Goal: Transaction & Acquisition: Purchase product/service

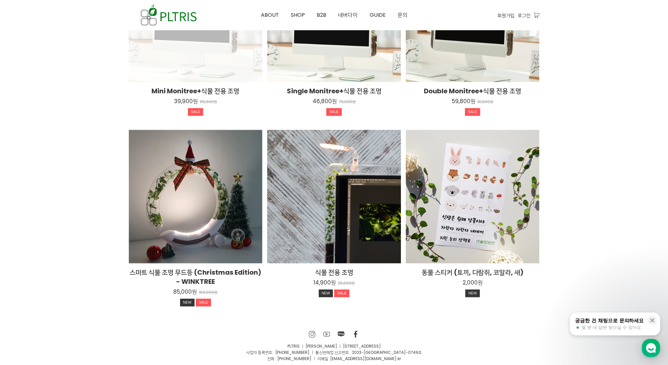
scroll to position [1156, 0]
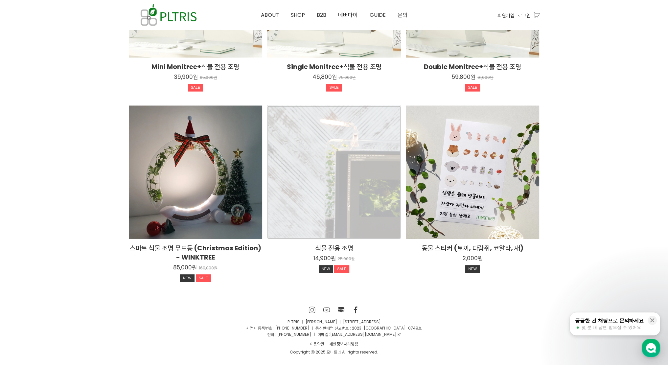
click at [319, 194] on div "식물 전용 조명 14,900원 25,000원 NEW SALE TIME SALE" at bounding box center [334, 172] width 134 height 134
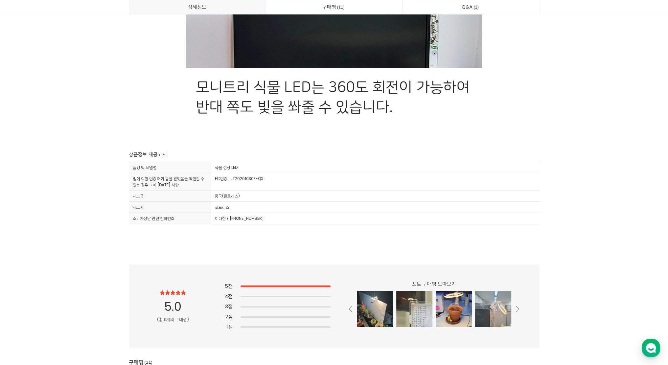
scroll to position [3087, 0]
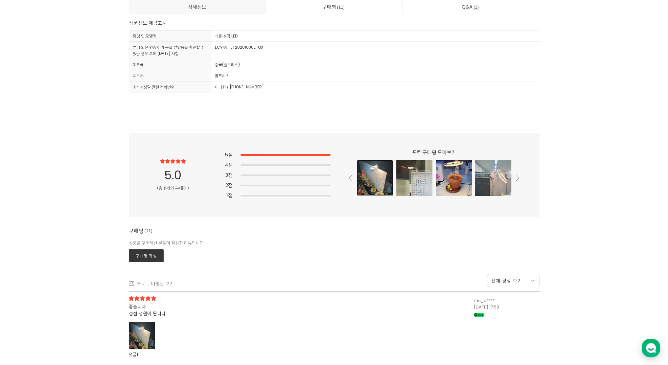
click at [368, 179] on div at bounding box center [375, 178] width 36 height 36
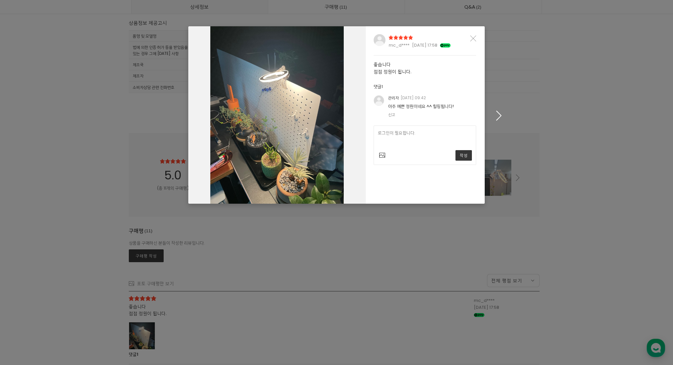
click at [495, 119] on icon "button" at bounding box center [499, 115] width 10 height 10
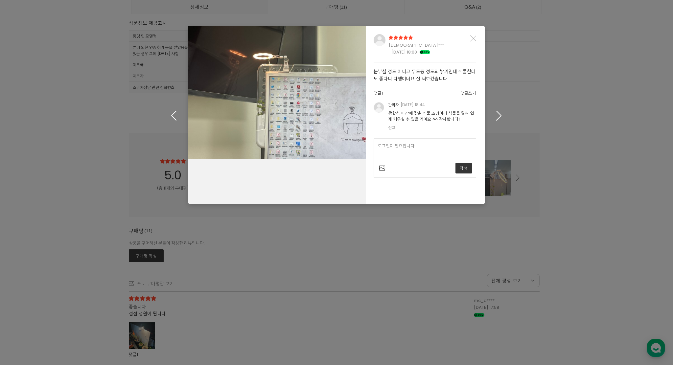
click at [497, 117] on icon "button" at bounding box center [499, 115] width 10 height 10
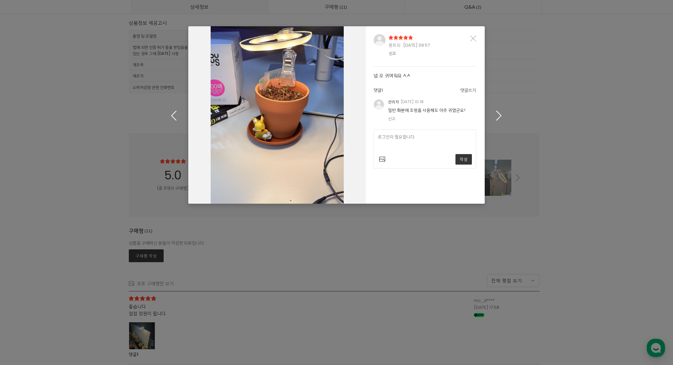
click at [497, 117] on icon "button" at bounding box center [499, 115] width 10 height 10
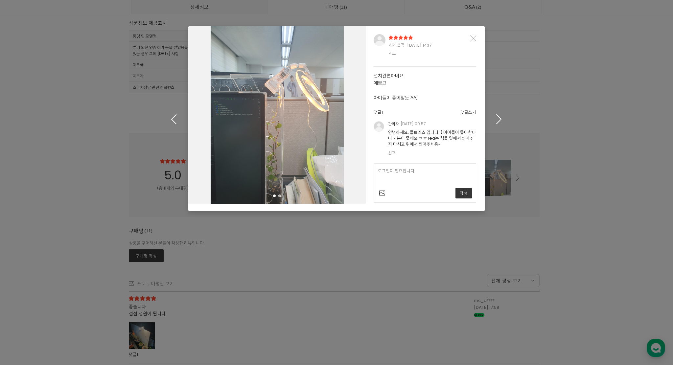
click at [473, 37] on icon "Close" at bounding box center [473, 38] width 6 height 6
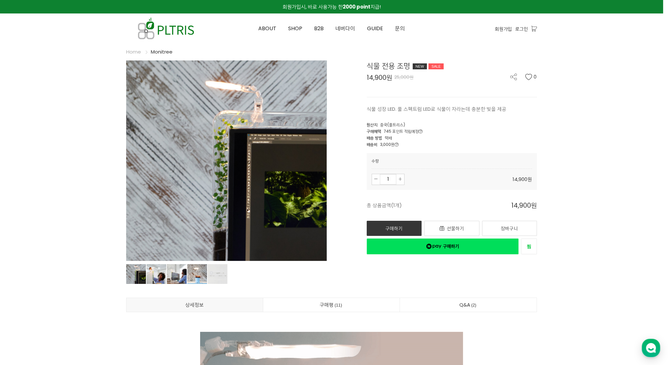
drag, startPoint x: 174, startPoint y: 168, endPoint x: 201, endPoint y: 10, distance: 160.5
click at [390, 226] on link "구매하기" at bounding box center [393, 228] width 55 height 15
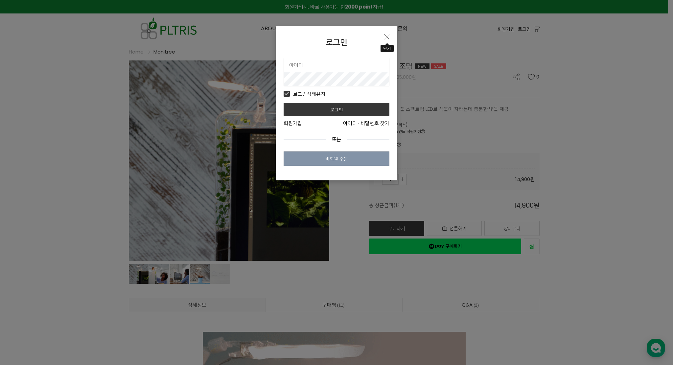
click at [385, 37] on icon "Close" at bounding box center [386, 36] width 5 height 5
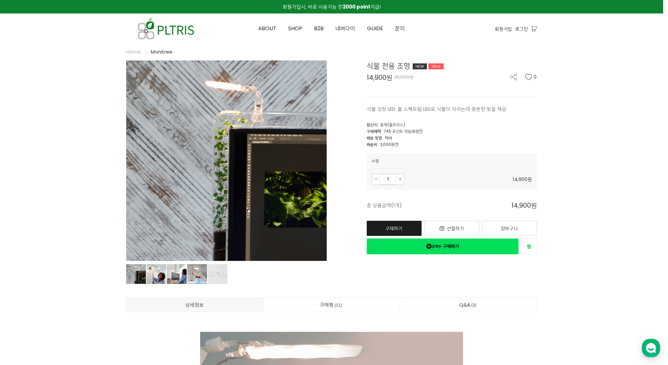
click at [401, 226] on link "구매하기" at bounding box center [393, 228] width 55 height 15
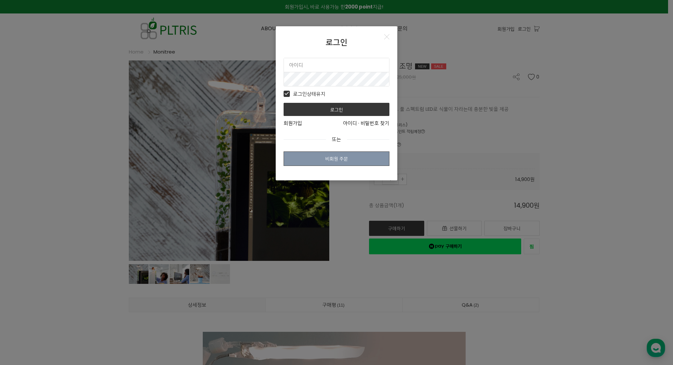
click at [342, 161] on link "비회원 주문" at bounding box center [336, 158] width 106 height 14
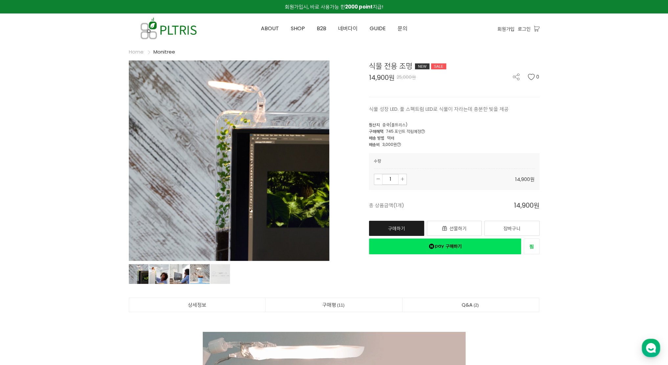
click at [387, 227] on link "구매하기" at bounding box center [396, 228] width 55 height 15
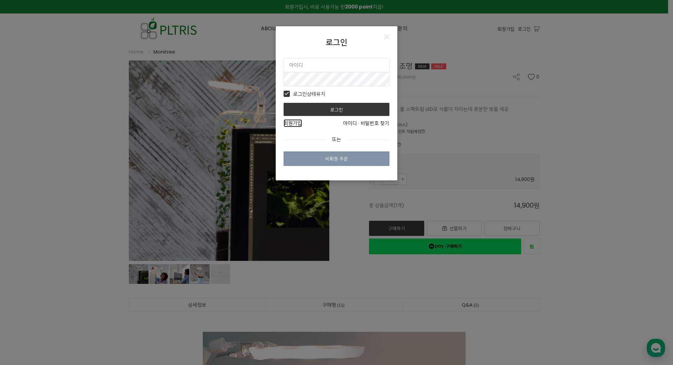
click at [293, 122] on link "회원가입" at bounding box center [292, 123] width 18 height 8
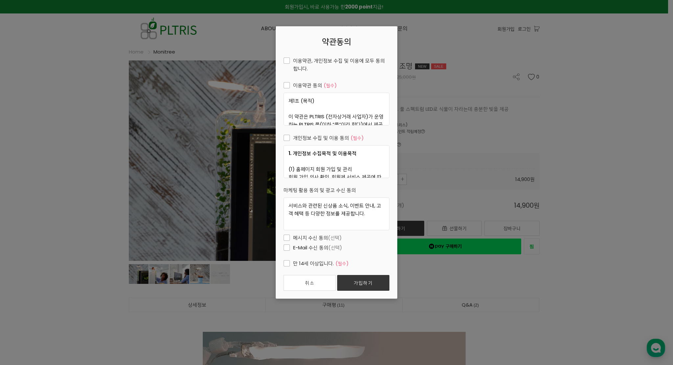
click at [307, 55] on article "약관동의 이용약관, 개인정보 수집 및 이용에 모두 동의합니다. 이용약관 동의 (필수) 제1조 (목적) 이 약관은 PLTRIS (전자상거래 사업…" at bounding box center [337, 162] width 122 height 272
click at [306, 59] on span "이용약관, 개인정보 수집 및 이용에 모두 동의합니다." at bounding box center [336, 65] width 106 height 16
click at [281, 59] on input "이용약관, 개인정보 수집 및 이용에 모두 동의합니다." at bounding box center [279, 60] width 4 height 4
checkbox input "true"
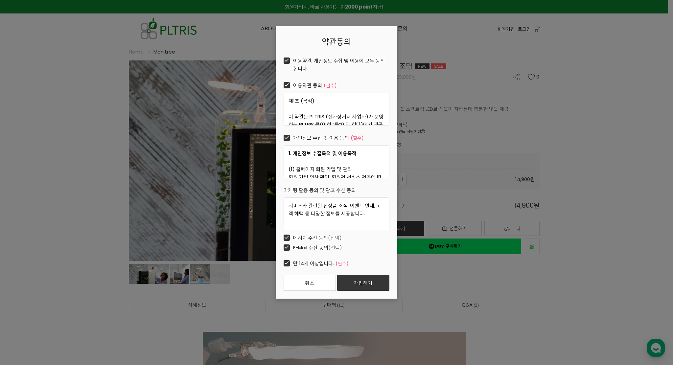
checkbox input "true"
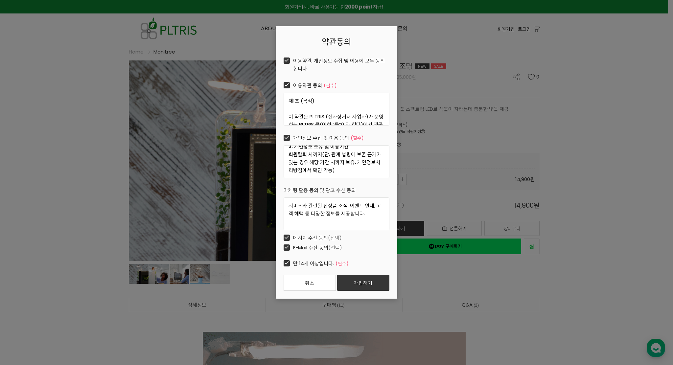
drag, startPoint x: 294, startPoint y: 236, endPoint x: 294, endPoint y: 246, distance: 9.9
click at [294, 236] on span "메시지 수신 동의 (선택)" at bounding box center [312, 238] width 58 height 8
click at [281, 236] on input "메시지 수신 동의 (선택)" at bounding box center [279, 237] width 4 height 4
checkbox input "false"
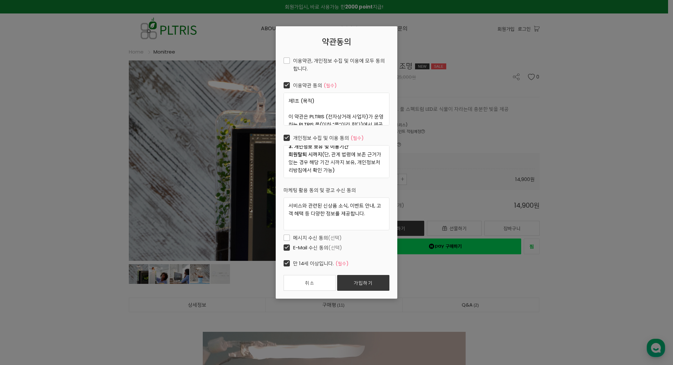
click at [294, 246] on span "E-Mail 수신 동의 (선택)" at bounding box center [312, 248] width 58 height 8
click at [281, 246] on input "E-Mail 수신 동의 (선택)" at bounding box center [279, 247] width 4 height 4
checkbox input "false"
click at [356, 284] on link "가입하기" at bounding box center [363, 283] width 52 height 16
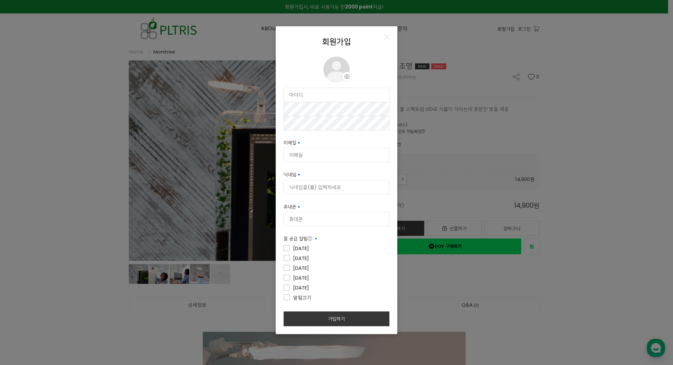
drag, startPoint x: 302, startPoint y: 86, endPoint x: 301, endPoint y: 97, distance: 10.2
click at [301, 93] on form "프로필 이미지 프로필 사진 설정 수정 삭제 사용 가능 사용 가능 사용 가능 이메일 필수입력 사용 가능 닉네임 필수입력 사용 가능 휴대폰 물 공…" at bounding box center [336, 191] width 106 height 270
click at [301, 97] on input "text" at bounding box center [336, 95] width 105 height 14
type input "ㅊ"
type input "cmpsr123"
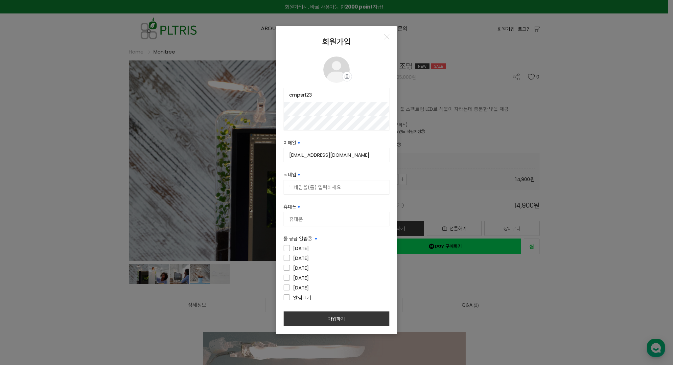
type input "cmpsr123@naver.com"
type input "h"
type input "asjdklvnkl"
type input "01030911505"
click at [308, 295] on span "알림끄기" at bounding box center [297, 298] width 28 height 8
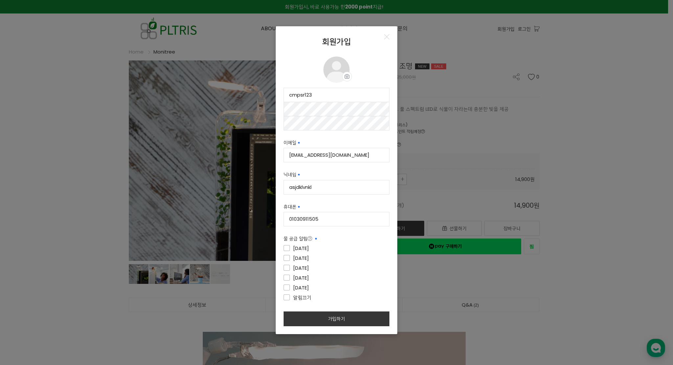
click at [308, 295] on input"] "알림끄기" at bounding box center [330, 297] width 106 height 4
checkbox input"] "true"
click at [317, 311] on button "가입하기" at bounding box center [336, 318] width 106 height 15
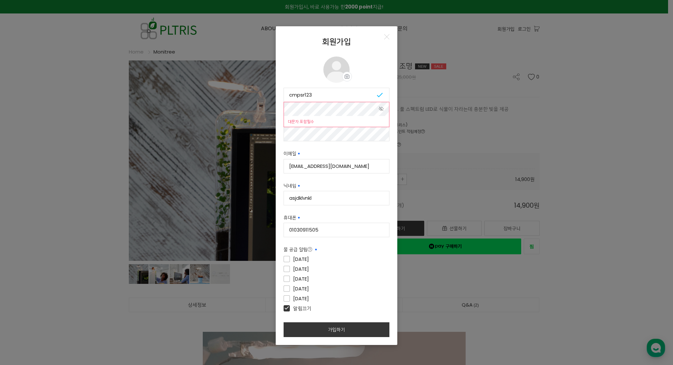
click at [202, 110] on div "회원가입 프로필 이미지 프로필 사진 설정 수정 삭제 cmpsr123 사용 가능 사용 가능 대문자 포함필수 사용 가능 이메일 필수입력 cmpsr…" at bounding box center [336, 182] width 673 height 365
click at [381, 135] on icon at bounding box center [380, 134] width 5 height 8
click at [381, 133] on icon at bounding box center [380, 134] width 5 height 8
click at [338, 333] on button "가입하기" at bounding box center [336, 329] width 106 height 15
click at [361, 324] on button "가입하기" at bounding box center [336, 329] width 106 height 15
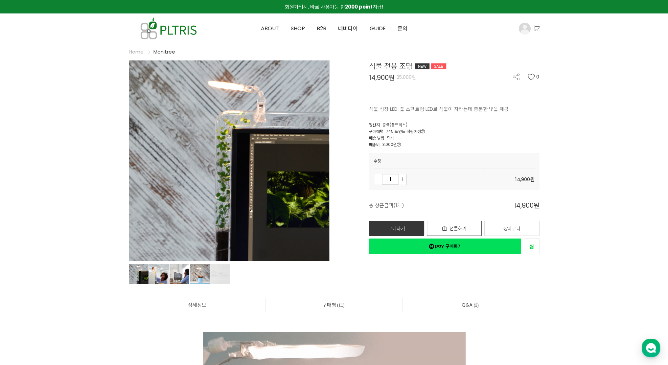
click at [440, 226] on link "선물하기" at bounding box center [454, 228] width 55 height 15
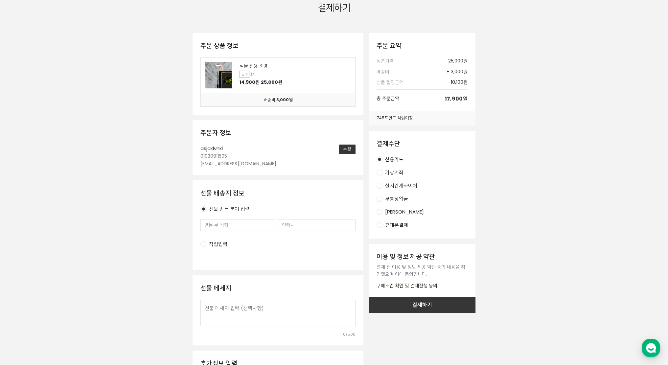
scroll to position [66, 0]
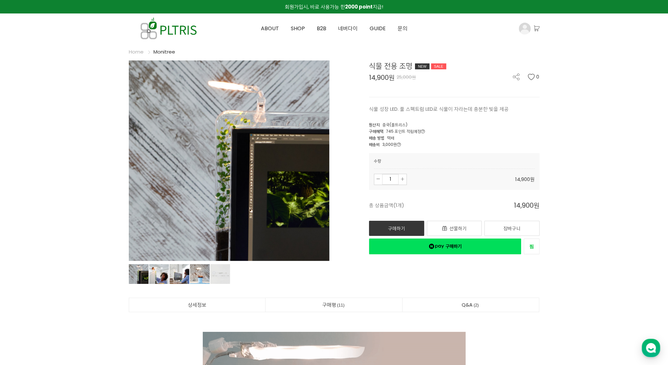
click at [399, 143] on icon at bounding box center [399, 145] width 4 height 4
click at [442, 144] on div "배송비 3,000원 수량별 차등 배송비 7개 미만 3,000원 7개 이상 6,000원" at bounding box center [454, 144] width 170 height 7
drag, startPoint x: 491, startPoint y: 138, endPoint x: 478, endPoint y: 84, distance: 54.7
click at [478, 84] on div "식물 전용 조명 NEW SALE 14,900원 25,000원 0 식물 성장 LED. 풀 스펙트럼 LED로 식물이 자라는데 충분한 빛을 제공 0…" at bounding box center [439, 157] width 200 height 194
click at [497, 140] on div "배송 방법 택배" at bounding box center [454, 137] width 170 height 7
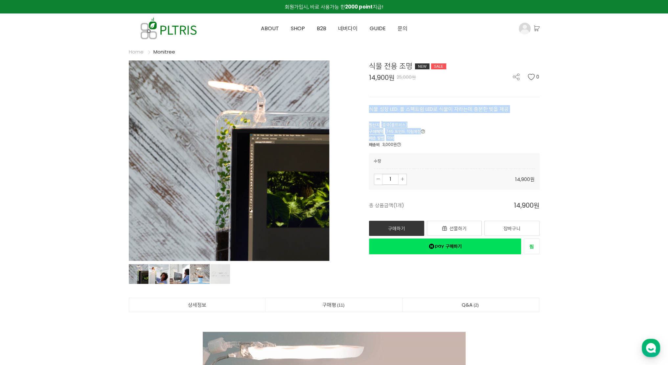
drag, startPoint x: 497, startPoint y: 140, endPoint x: 472, endPoint y: 101, distance: 45.6
click at [472, 94] on div "식물 전용 조명 NEW SALE 14,900원 25,000원 0 식물 성장 LED. 풀 스펙트럼 LED로 식물이 자라는데 충분한 빛을 제공 0…" at bounding box center [439, 157] width 200 height 194
click at [484, 135] on div "배송 방법 택배" at bounding box center [454, 137] width 170 height 7
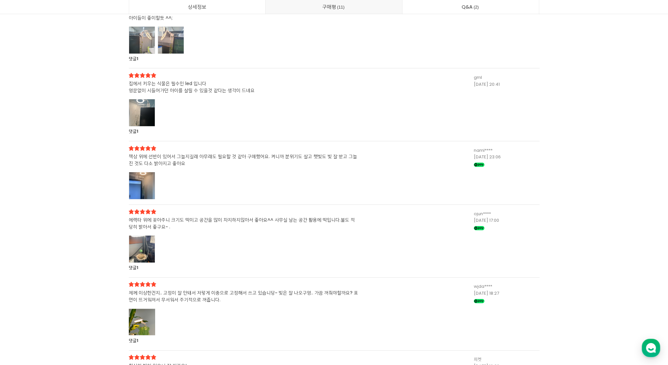
scroll to position [3612, 0]
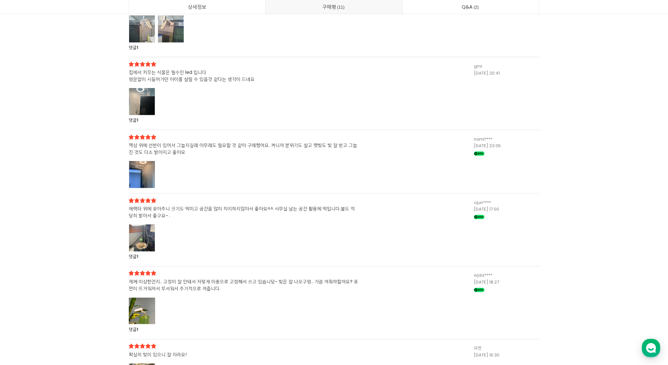
drag, startPoint x: 147, startPoint y: 237, endPoint x: 160, endPoint y: 231, distance: 15.0
click at [147, 237] on div at bounding box center [142, 237] width 26 height 27
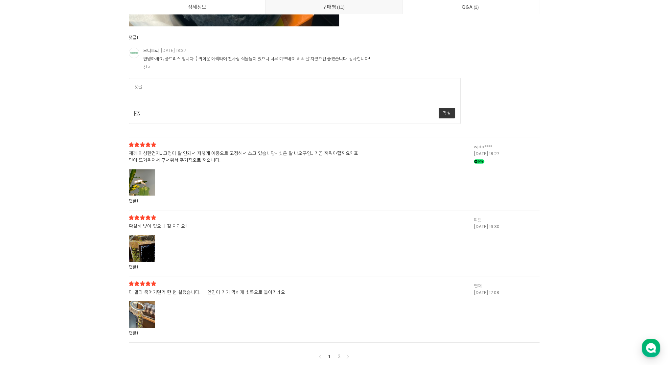
scroll to position [4138, 0]
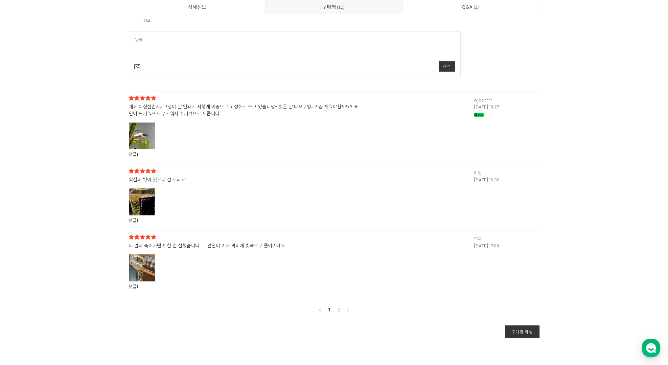
click at [140, 134] on div at bounding box center [142, 135] width 26 height 27
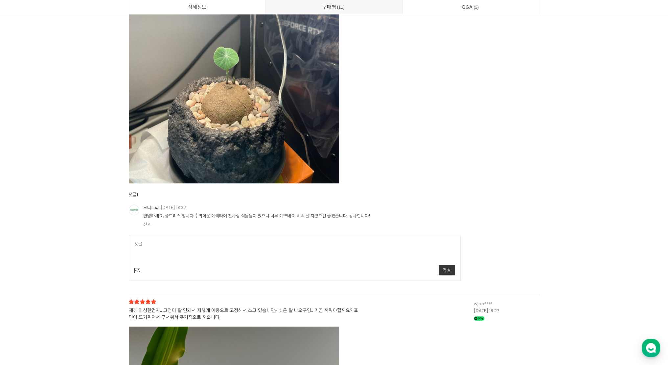
scroll to position [3875, 0]
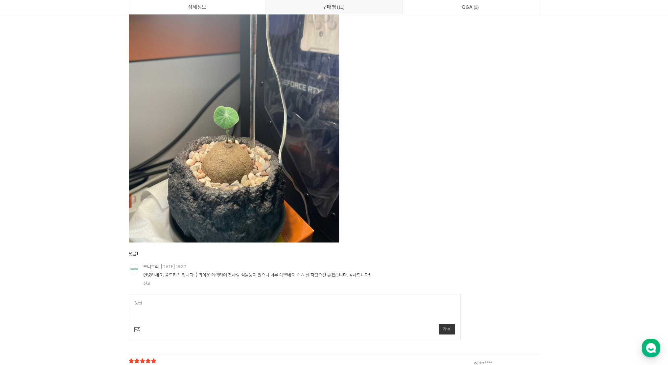
click at [188, 166] on img at bounding box center [234, 102] width 210 height 280
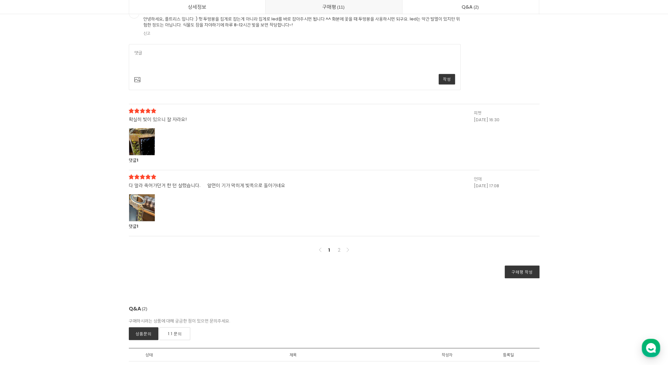
scroll to position [4138, 0]
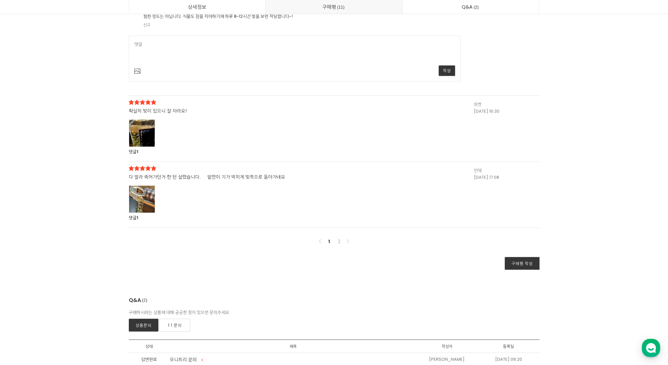
click at [151, 195] on div at bounding box center [142, 199] width 26 height 27
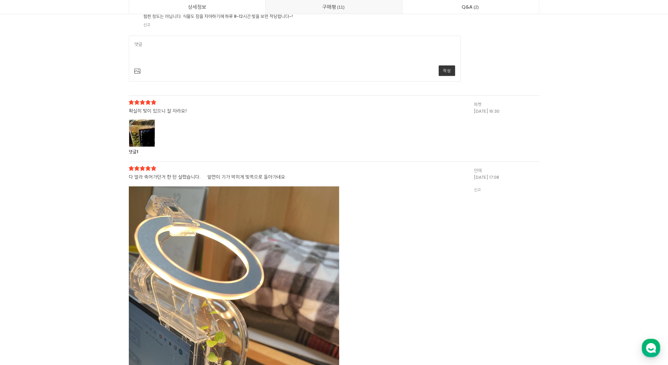
click at [179, 203] on img at bounding box center [234, 326] width 210 height 280
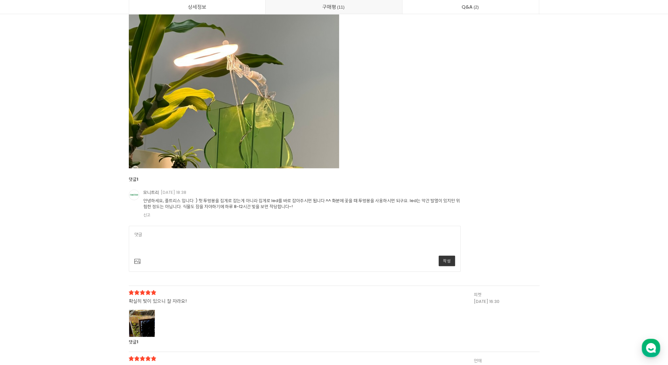
scroll to position [3941, 0]
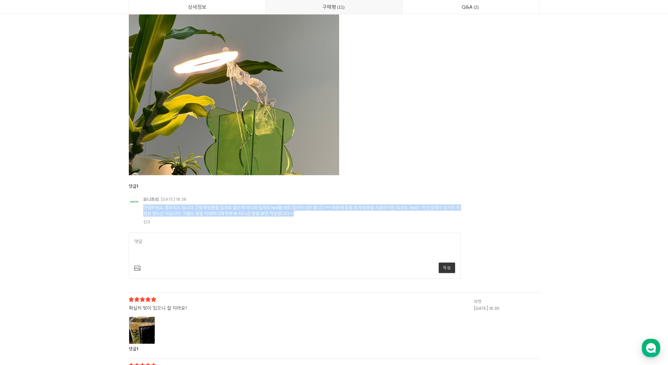
drag, startPoint x: 340, startPoint y: 203, endPoint x: 337, endPoint y: 217, distance: 14.0
click at [337, 217] on div "모니트리 2023-10-10 18:38 안녕하세요, 플트리스 입니다 :) 헛 투명봉을 집게로 잡는게 아니라 집게로 led를 바로 잡아주시면 됩…" at bounding box center [301, 210] width 317 height 28
click at [337, 217] on div "안녕하세요, 플트리스 입니다 :) 헛 투명봉을 집게로 잡는게 아니라 집게로 led를 바로 잡아주시면 됩니다 ^^ 화분에 꽃을 때 투명봉을 사용…" at bounding box center [301, 213] width 317 height 21
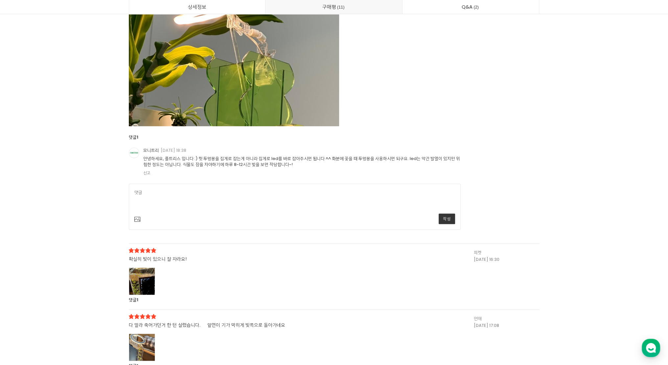
scroll to position [4072, 0]
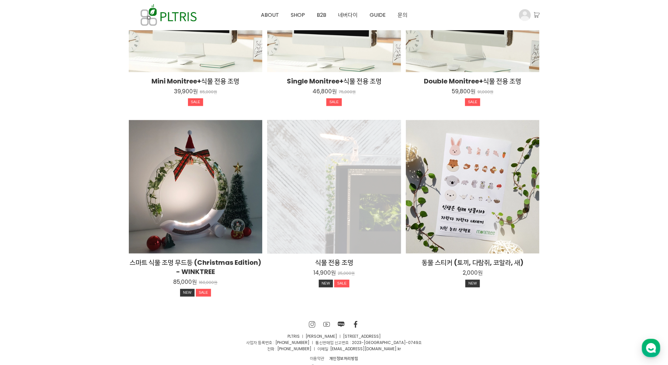
scroll to position [1090, 0]
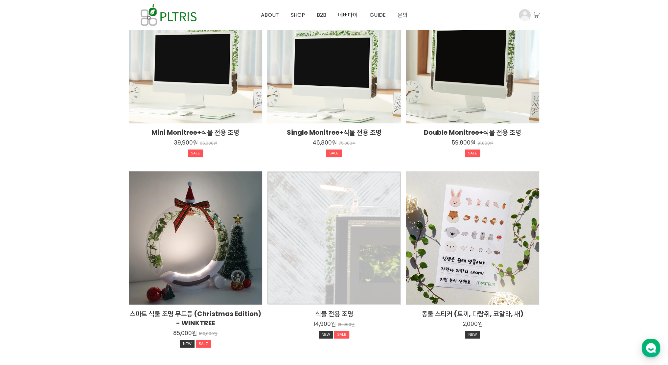
click at [350, 222] on div "식물 전용 조명 14,900원 25,000원 NEW SALE TIME SALE" at bounding box center [334, 238] width 134 height 134
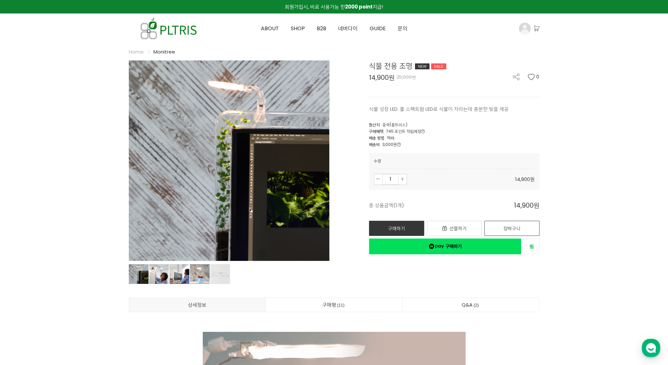
click at [503, 227] on link "장바구니" at bounding box center [511, 228] width 55 height 15
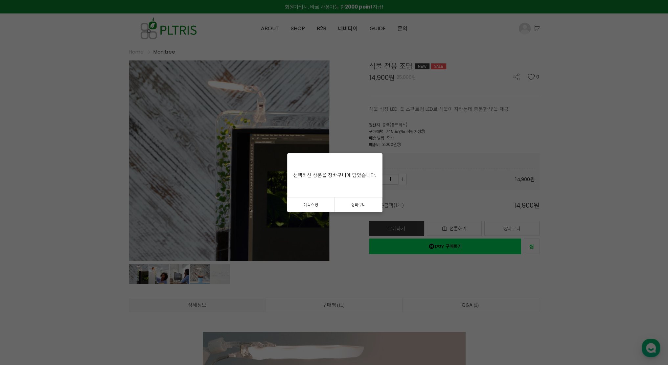
click at [363, 202] on link "장바구니" at bounding box center [359, 204] width 48 height 15
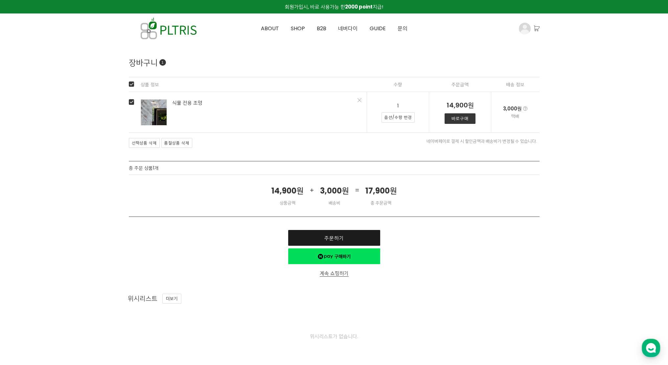
click at [349, 236] on link "주문하기" at bounding box center [334, 238] width 92 height 16
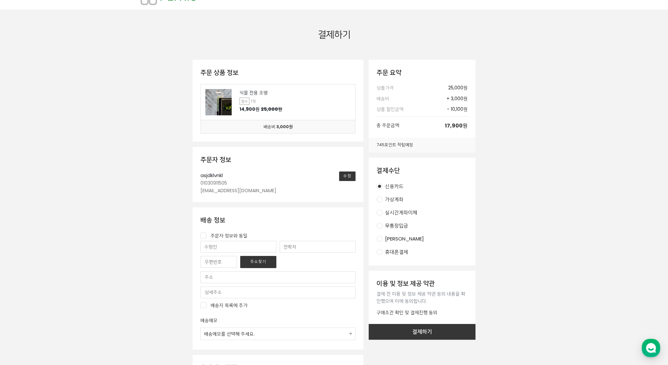
scroll to position [66, 0]
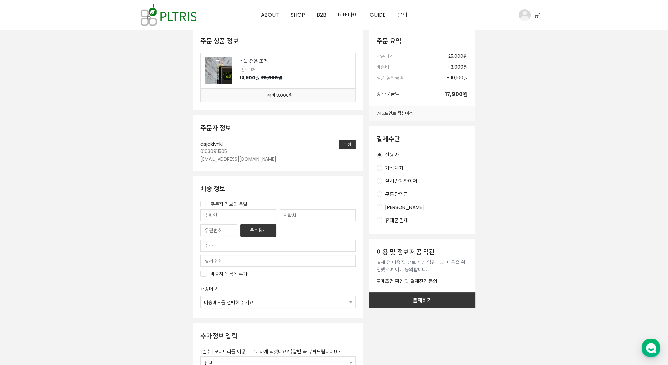
click at [383, 209] on div "[PERSON_NAME]" at bounding box center [402, 207] width 41 height 8
click at [382, 209] on input "[PERSON_NAME]" at bounding box center [379, 207] width 6 height 6
radio input "true"
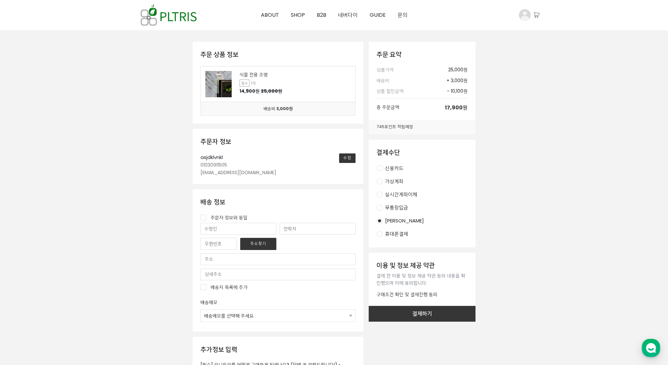
scroll to position [0, 0]
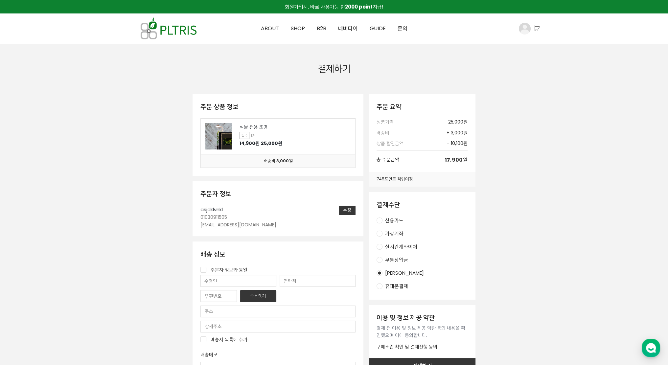
drag, startPoint x: 372, startPoint y: 127, endPoint x: 380, endPoint y: 132, distance: 9.3
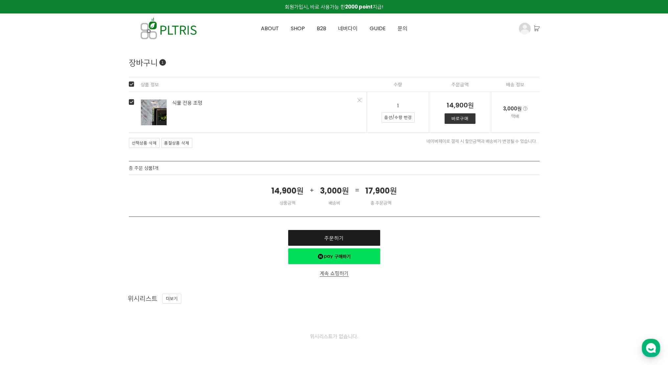
click at [350, 240] on link "주문하기" at bounding box center [334, 238] width 92 height 16
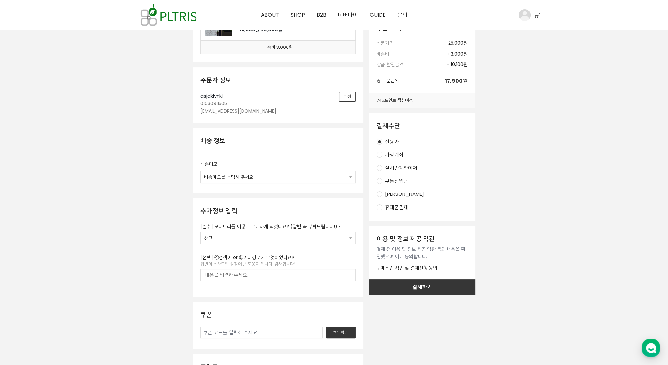
scroll to position [131, 0]
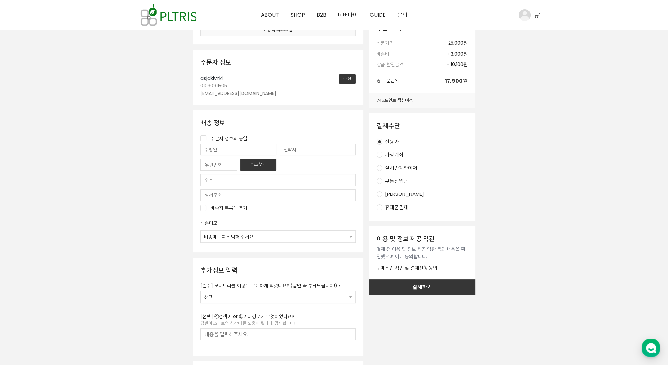
click at [207, 135] on label "주문자 정보와 동일" at bounding box center [277, 138] width 155 height 7
click at [206, 135] on input "주문자 정보와 동일" at bounding box center [203, 138] width 6 height 6
checkbox input "true"
type input "asjdklvnkl"
type input "01030911505"
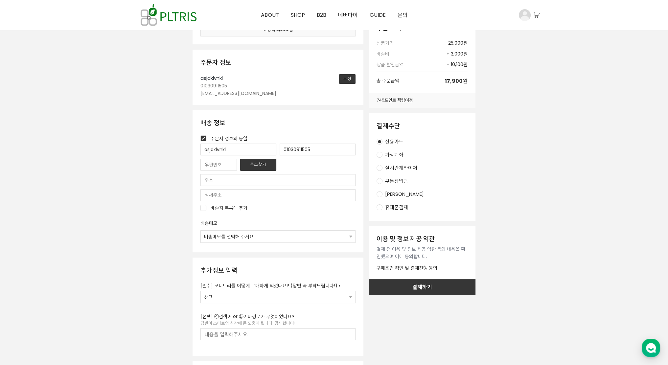
click at [207, 135] on label "주문자 정보와 동일" at bounding box center [277, 138] width 155 height 7
click at [206, 135] on input "주문자 정보와 동일" at bounding box center [203, 138] width 6 height 6
checkbox input "false"
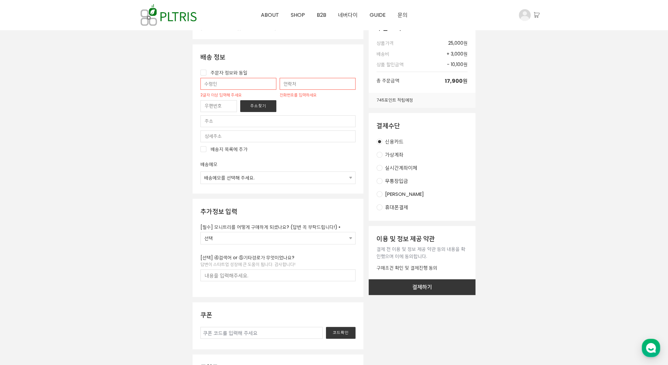
scroll to position [263, 0]
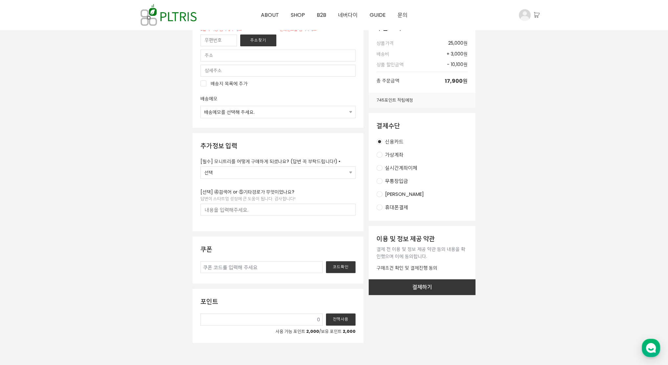
click at [266, 175] on select "선택 ① 인스타그램/페북 광고를 보고 구매 ② 회사 동료가 설치한 걸 보고 구매 ③ 친구 추천으로 구매 ④ 검색 중 우연히 알게되어 구매 ⑤ …" at bounding box center [278, 172] width 154 height 12
select select "⑤ 기타 경로로 구매"
click at [201, 166] on select "선택 ① 인스타그램/페북 광고를 보고 구매 ② 회사 동료가 설치한 걸 보고 구매 ③ 친구 추천으로 구매 ④ 검색 중 우연히 알게되어 구매 ⑤ …" at bounding box center [278, 172] width 154 height 12
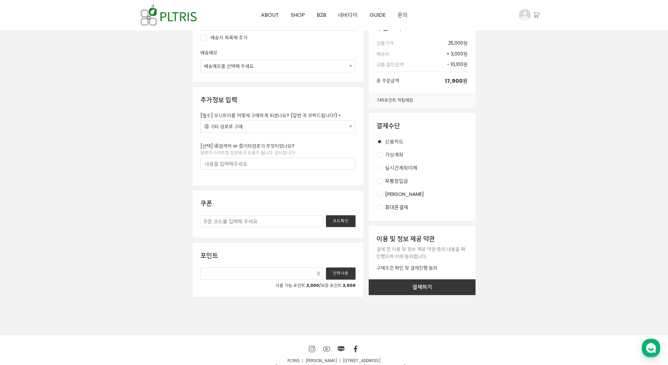
scroll to position [328, 0]
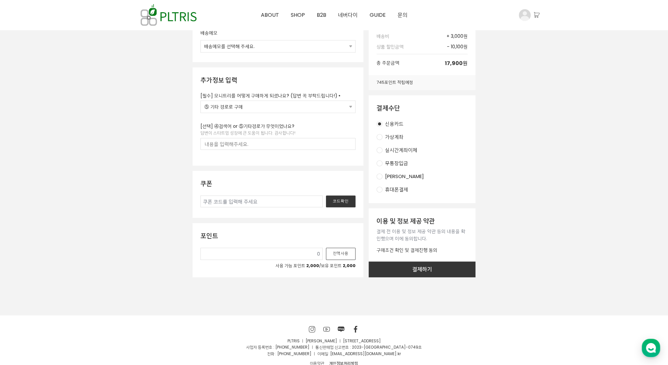
click at [335, 255] on button "전액사용" at bounding box center [341, 254] width 30 height 12
type input "2,000"
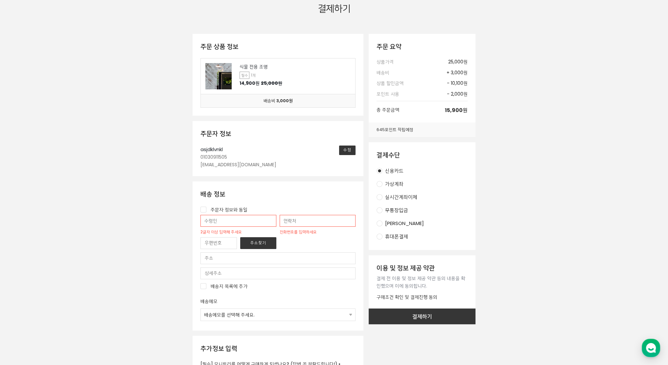
scroll to position [0, 0]
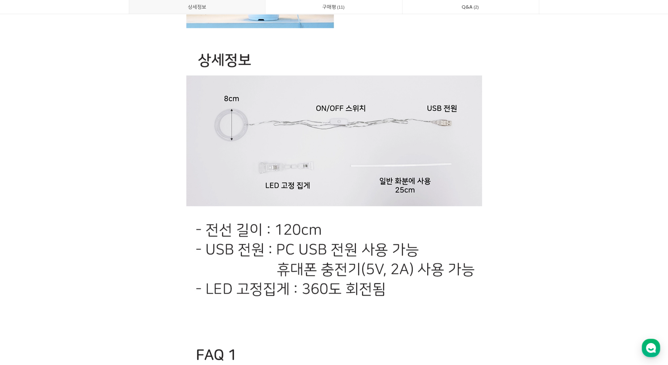
scroll to position [590, 0]
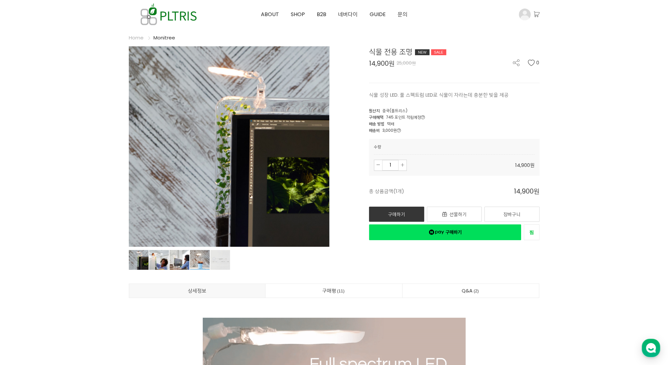
scroll to position [0, 0]
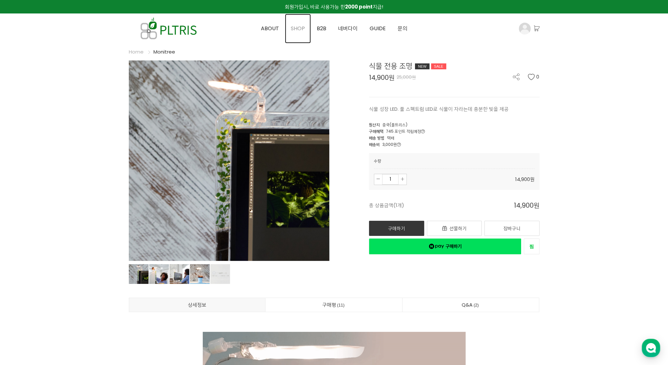
click at [299, 31] on span "SHOP" at bounding box center [298, 29] width 14 height 8
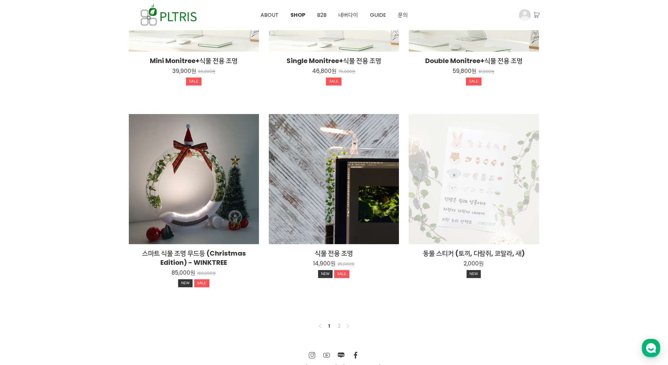
scroll to position [362, 0]
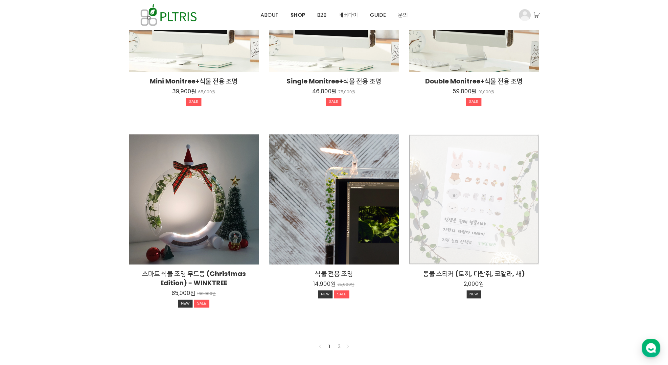
click at [508, 231] on div "동물 스티커 (토끼, 다람쥐, 코알라, 새) 2,000원 NEW" at bounding box center [474, 199] width 130 height 130
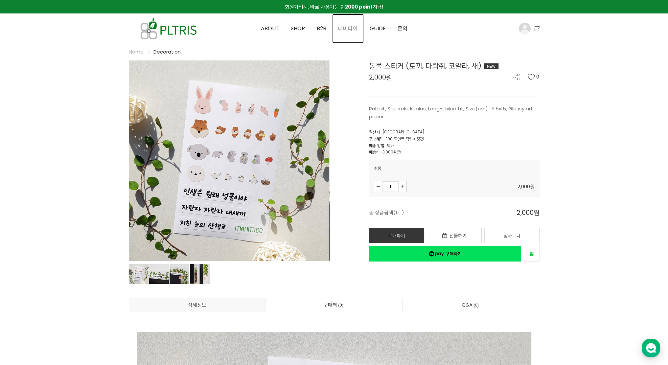
click at [341, 29] on span "네버다이" at bounding box center [348, 29] width 20 height 8
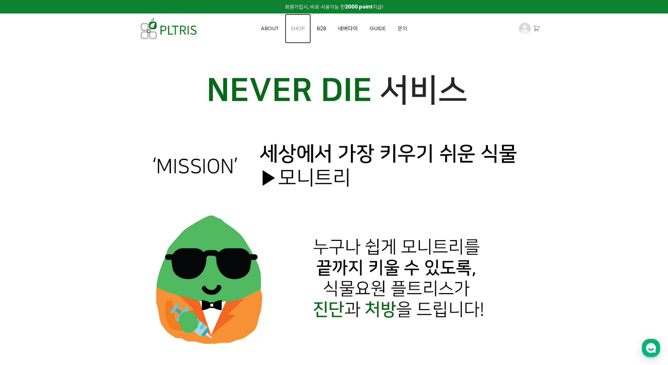
click at [301, 26] on span "SHOP" at bounding box center [298, 29] width 14 height 8
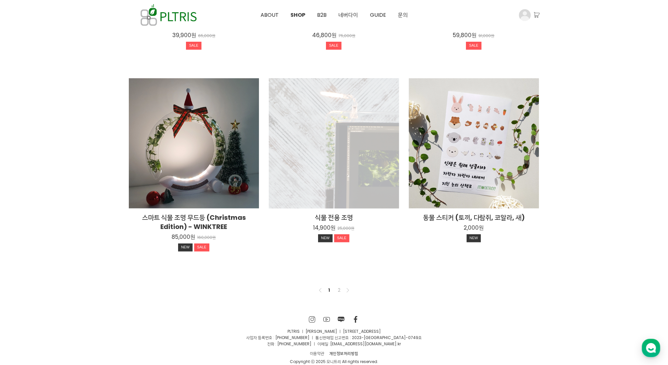
scroll to position [428, 0]
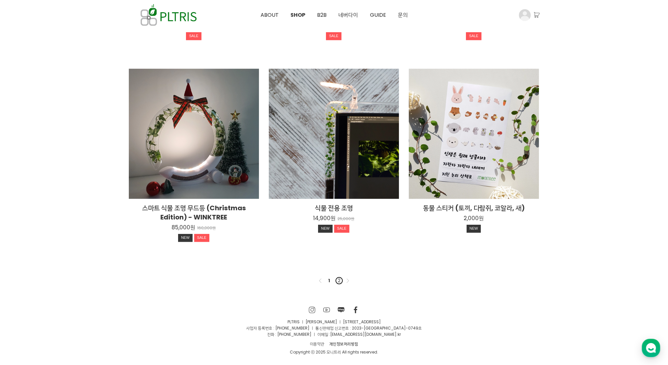
click at [340, 282] on link "2" at bounding box center [339, 281] width 8 height 8
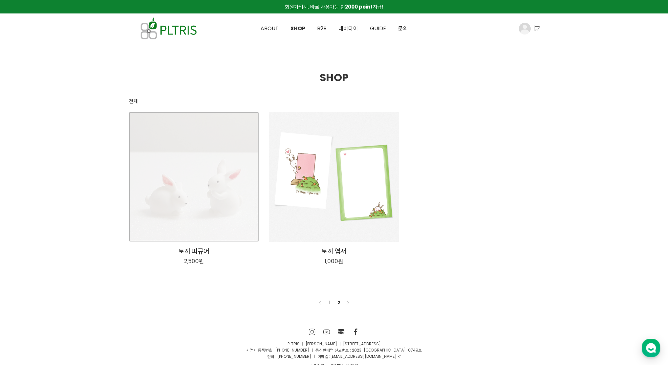
click at [203, 214] on div "토끼 피규어 2,500원" at bounding box center [194, 177] width 130 height 130
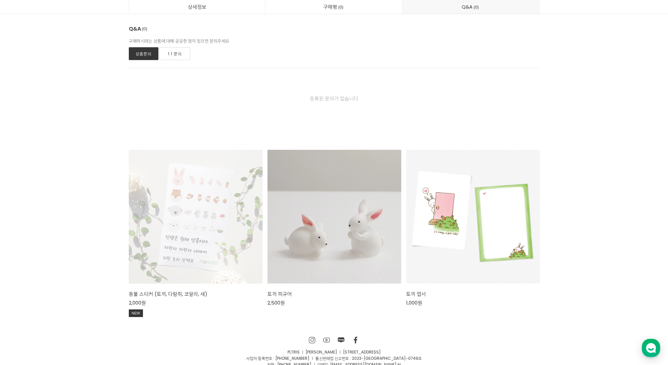
scroll to position [2719, 0]
